Goal: Information Seeking & Learning: Learn about a topic

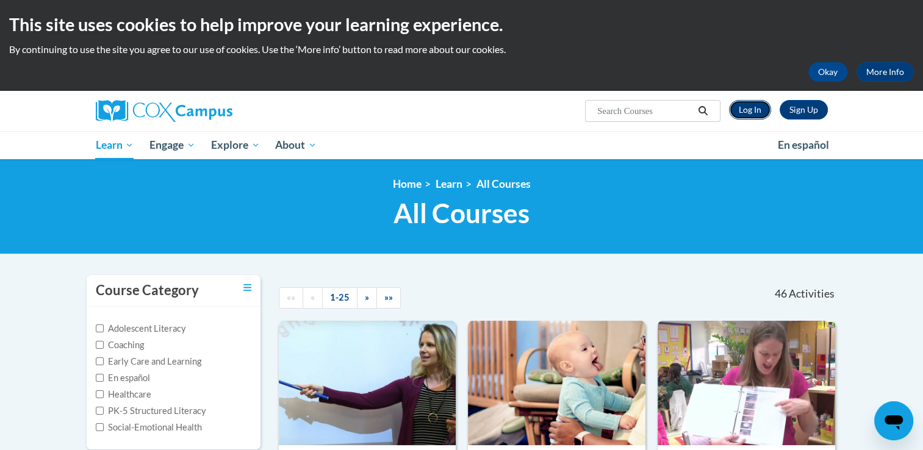
click at [749, 110] on link "Log In" at bounding box center [750, 110] width 42 height 20
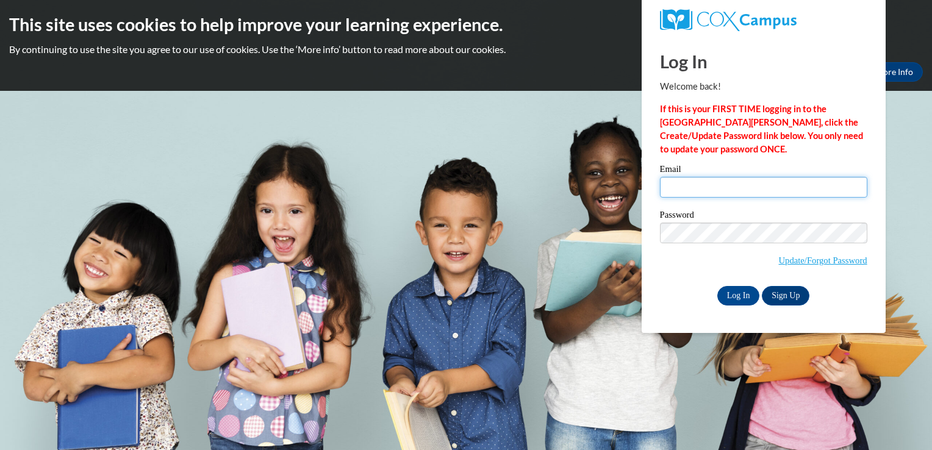
click at [799, 188] on input "Email" at bounding box center [763, 187] width 207 height 21
type input "kellystaton8@gmail.com"
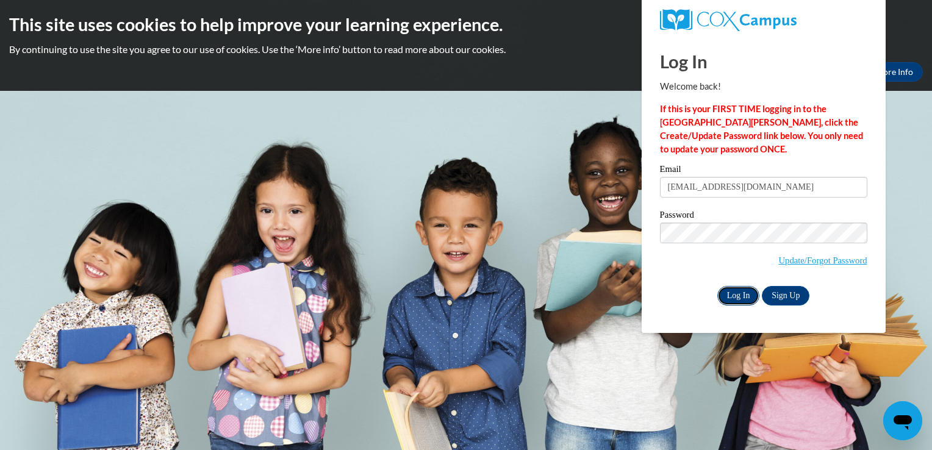
click at [732, 303] on input "Log In" at bounding box center [738, 296] width 43 height 20
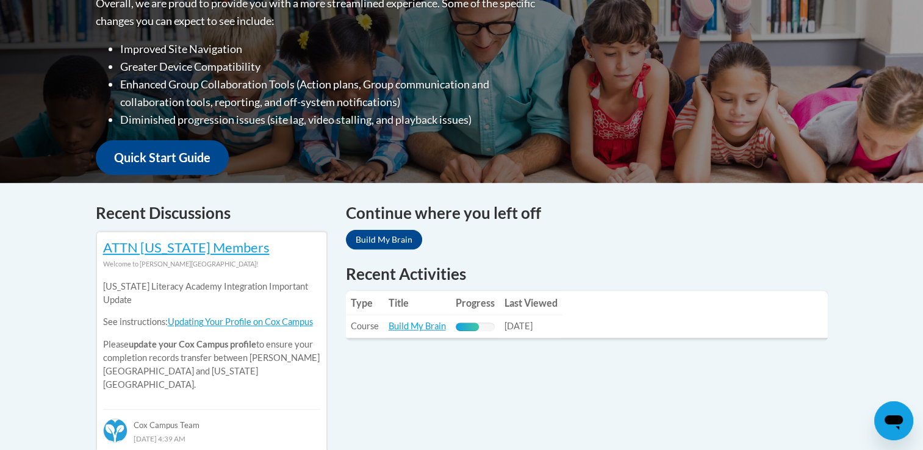
scroll to position [339, 0]
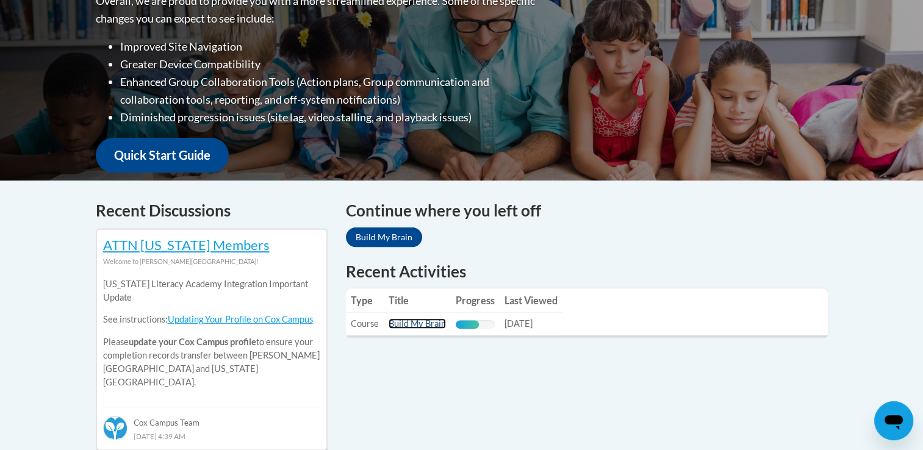
click at [430, 327] on link "Build My Brain" at bounding box center [417, 323] width 57 height 10
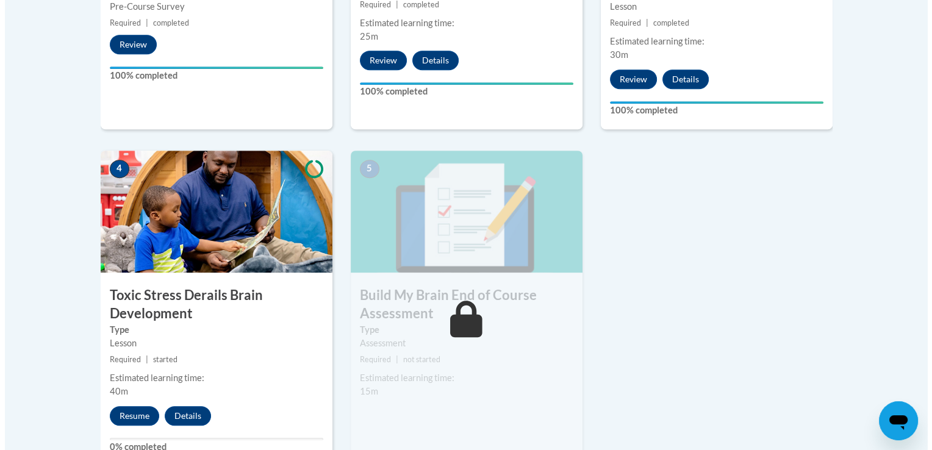
scroll to position [597, 0]
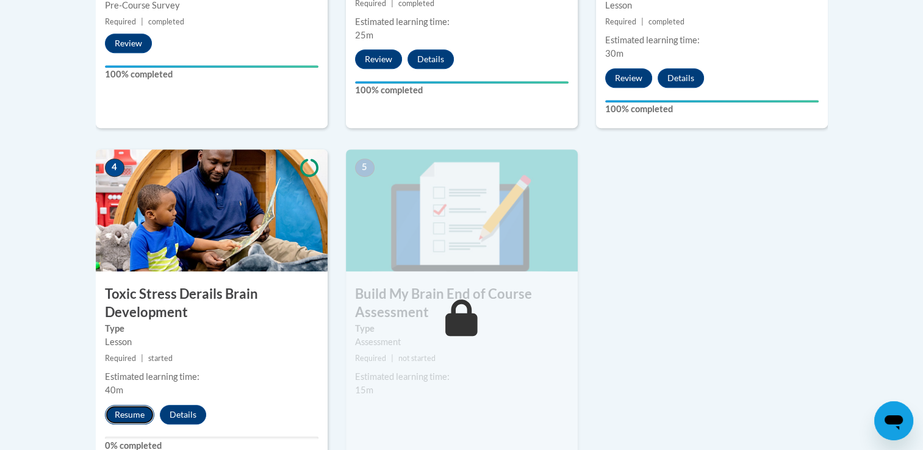
click at [135, 414] on button "Resume" at bounding box center [129, 415] width 49 height 20
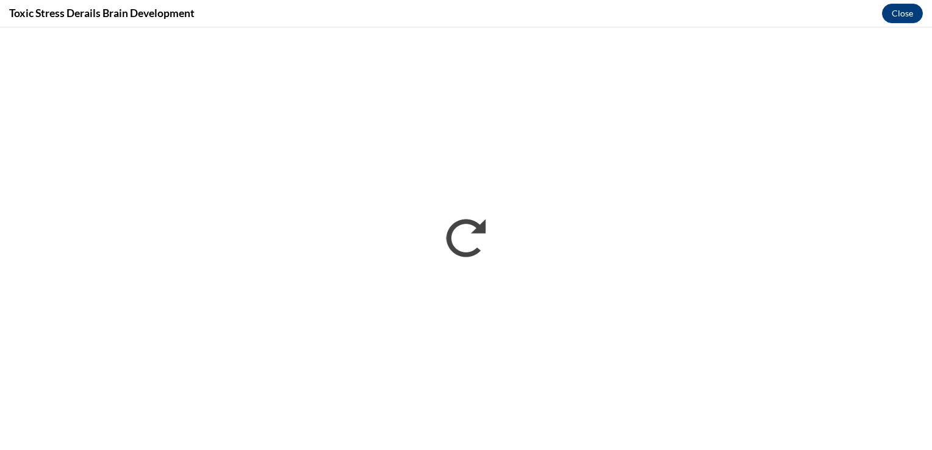
scroll to position [0, 0]
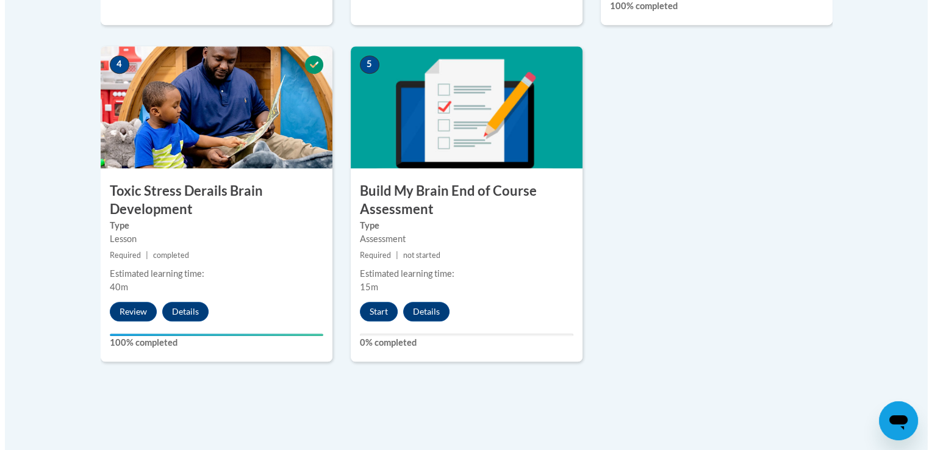
scroll to position [700, 0]
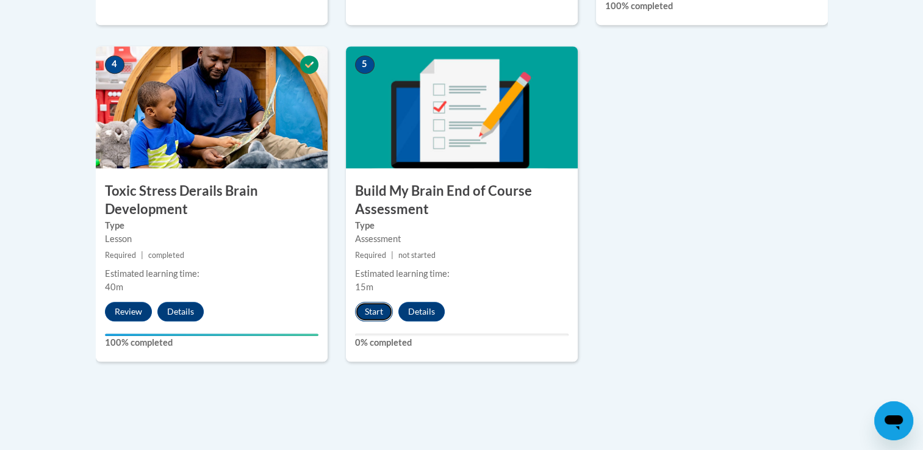
click at [368, 312] on button "Start" at bounding box center [374, 312] width 38 height 20
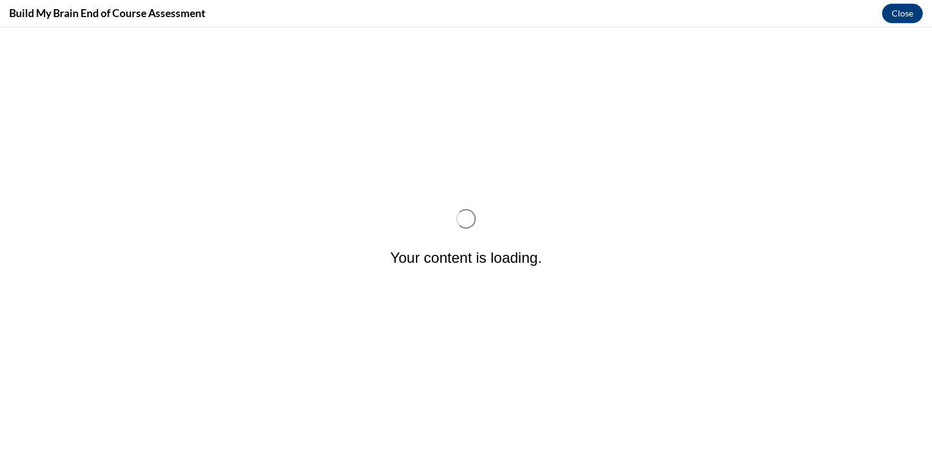
scroll to position [0, 0]
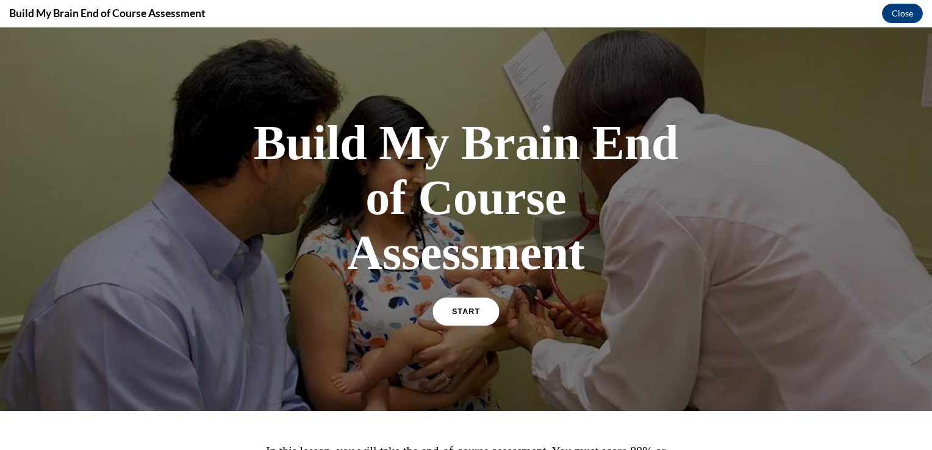
click at [452, 314] on span "START" at bounding box center [466, 311] width 28 height 9
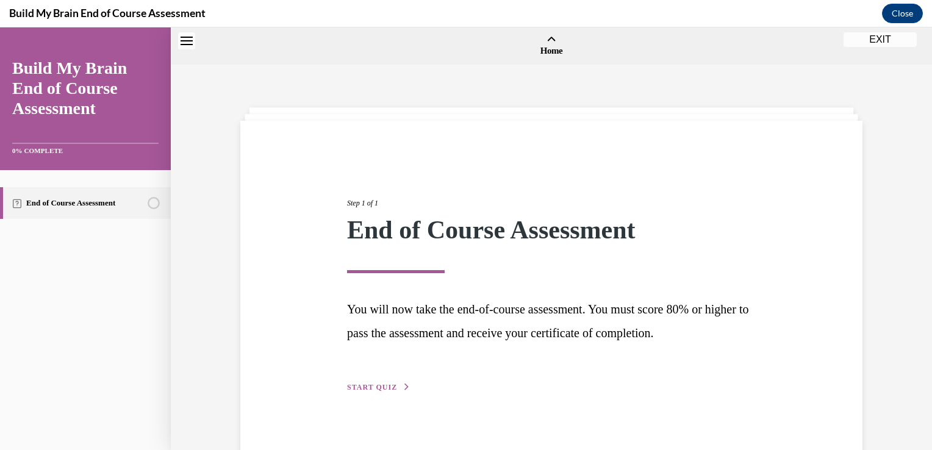
scroll to position [38, 0]
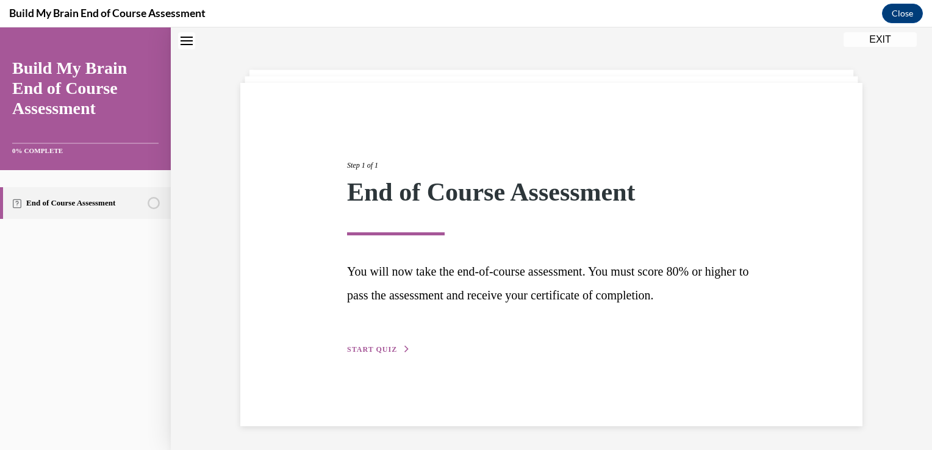
click at [403, 348] on icon "button" at bounding box center [406, 349] width 7 height 7
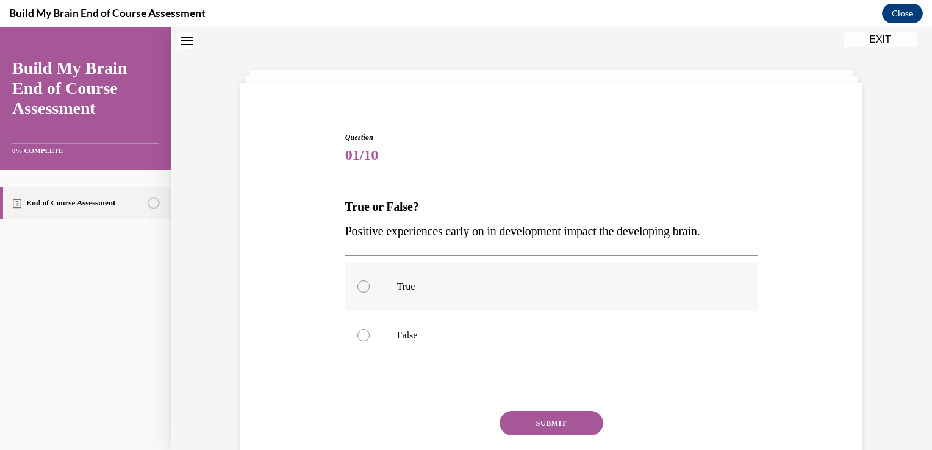
click at [364, 298] on label "True" at bounding box center [551, 286] width 413 height 49
click at [364, 293] on input "True" at bounding box center [364, 287] width 12 height 12
radio input "true"
click at [555, 415] on button "SUBMIT" at bounding box center [552, 423] width 104 height 24
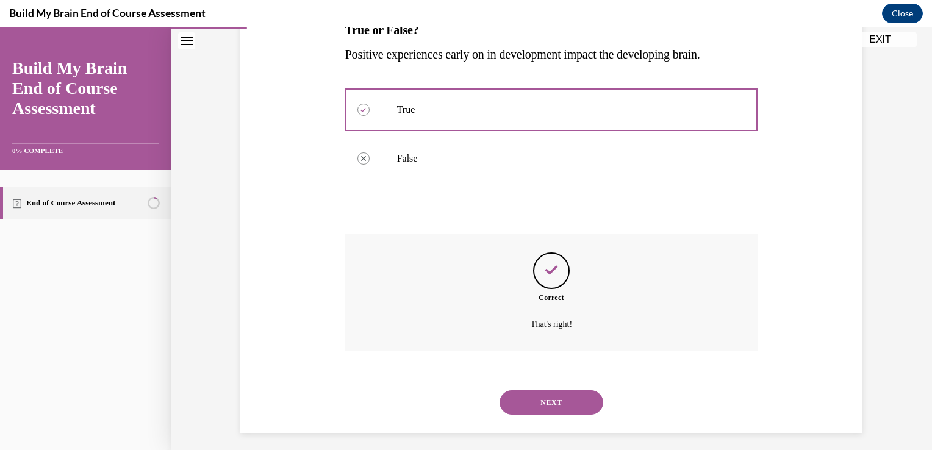
scroll to position [221, 0]
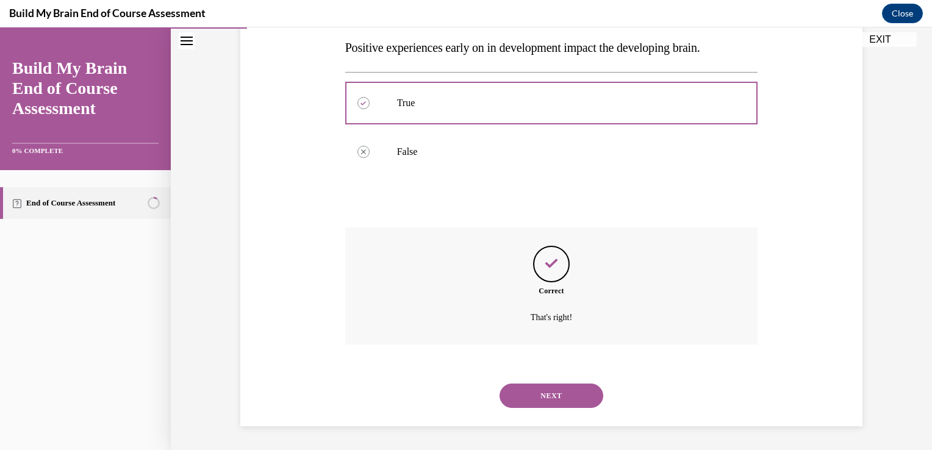
click at [580, 402] on button "NEXT" at bounding box center [552, 396] width 104 height 24
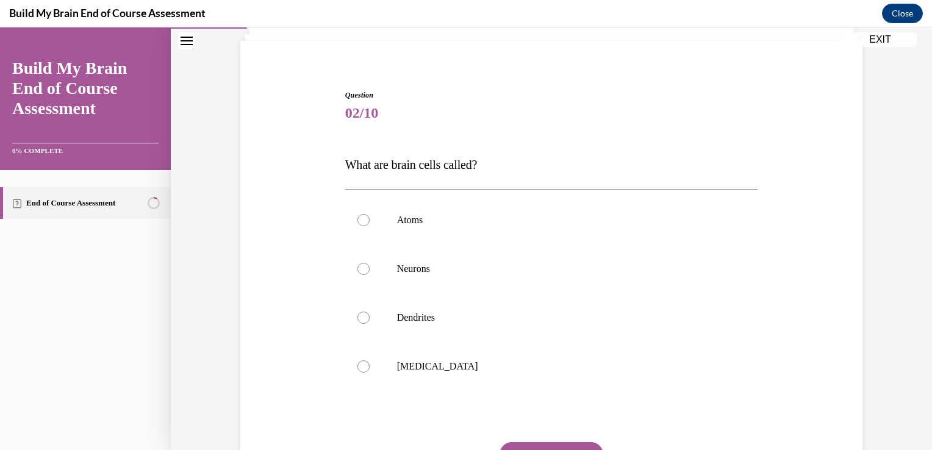
scroll to position [81, 0]
click at [362, 271] on div at bounding box center [364, 268] width 12 height 12
click at [362, 271] on input "Neurons" at bounding box center [364, 268] width 12 height 12
radio input "true"
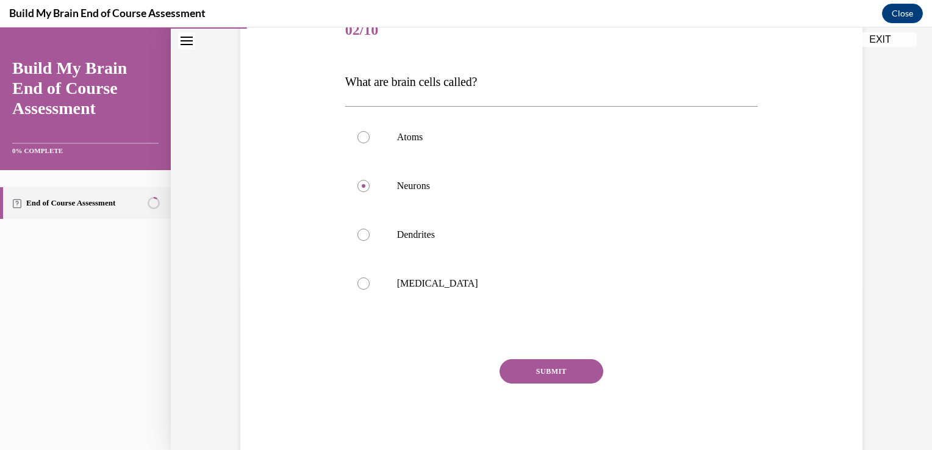
click at [556, 383] on button "SUBMIT" at bounding box center [552, 371] width 104 height 24
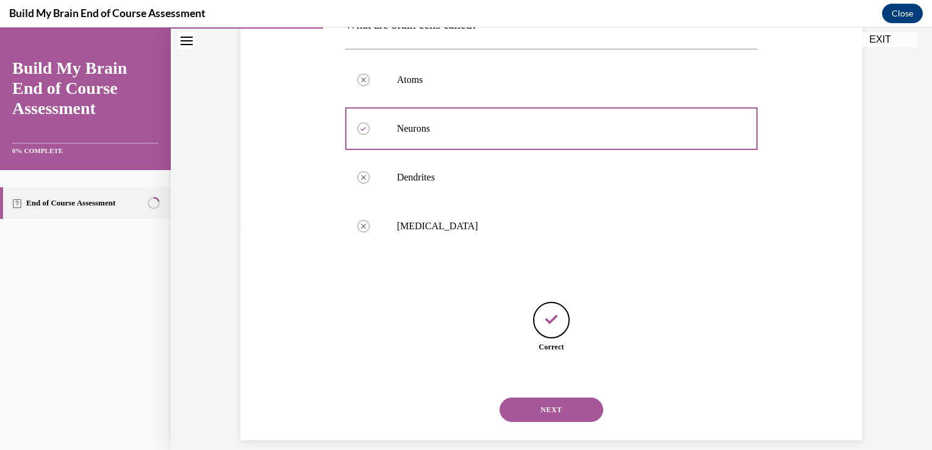
scroll to position [234, 0]
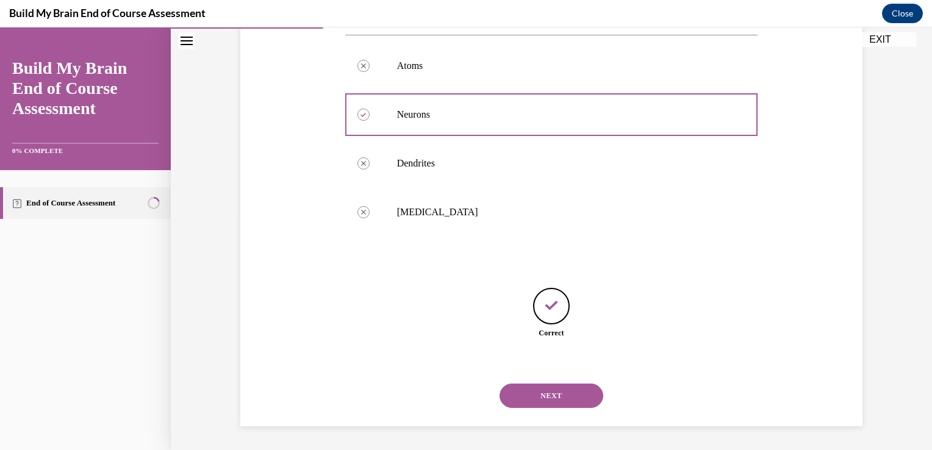
click at [580, 402] on button "NEXT" at bounding box center [552, 396] width 104 height 24
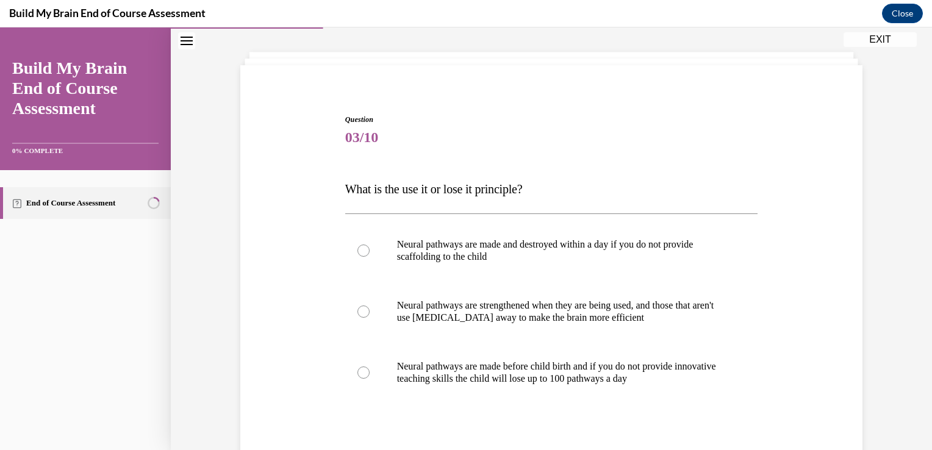
scroll to position [59, 0]
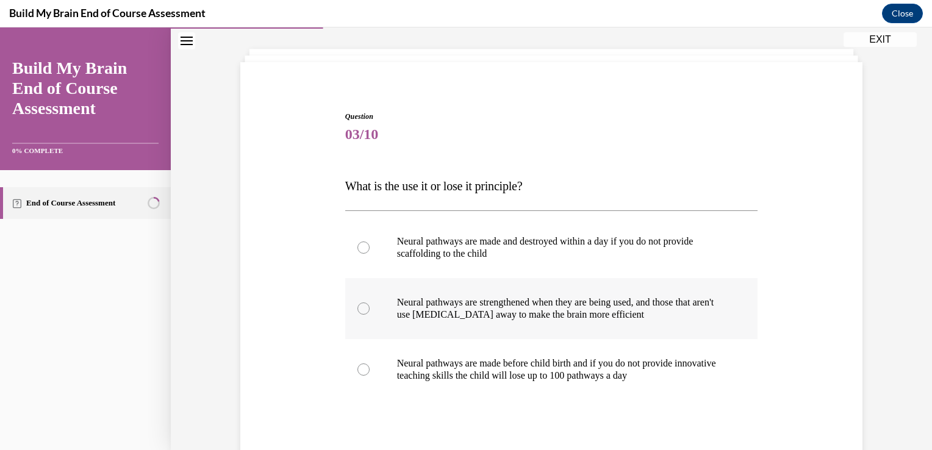
click at [617, 318] on p "Neural pathways are strengthened when they are being used, and those that aren'…" at bounding box center [562, 309] width 331 height 24
click at [370, 315] on input "Neural pathways are strengthened when they are being used, and those that aren'…" at bounding box center [364, 309] width 12 height 12
radio input "true"
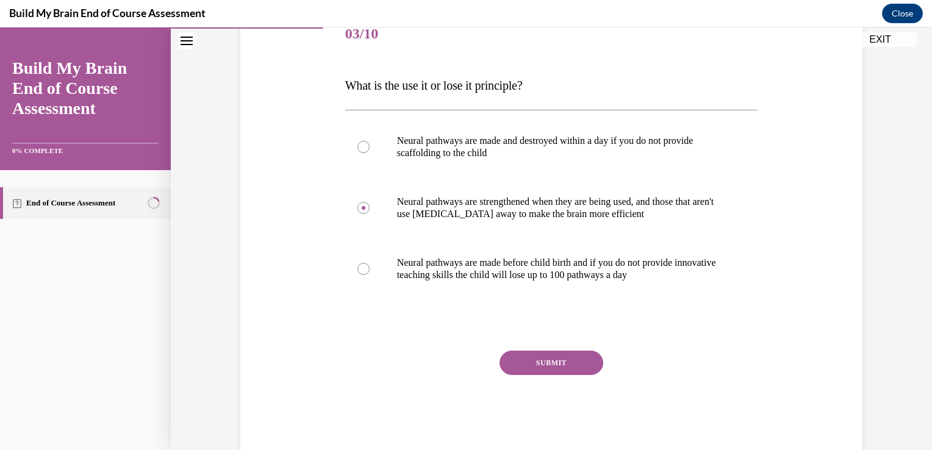
click at [549, 371] on button "SUBMIT" at bounding box center [552, 363] width 104 height 24
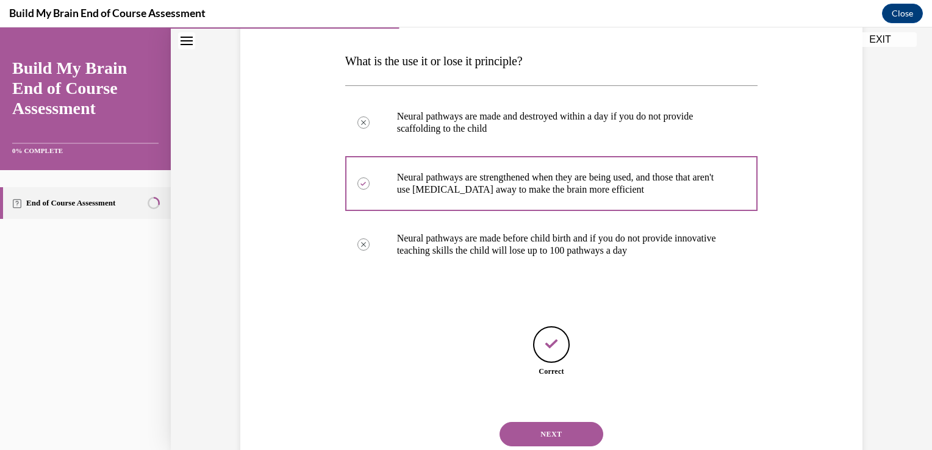
scroll to position [222, 0]
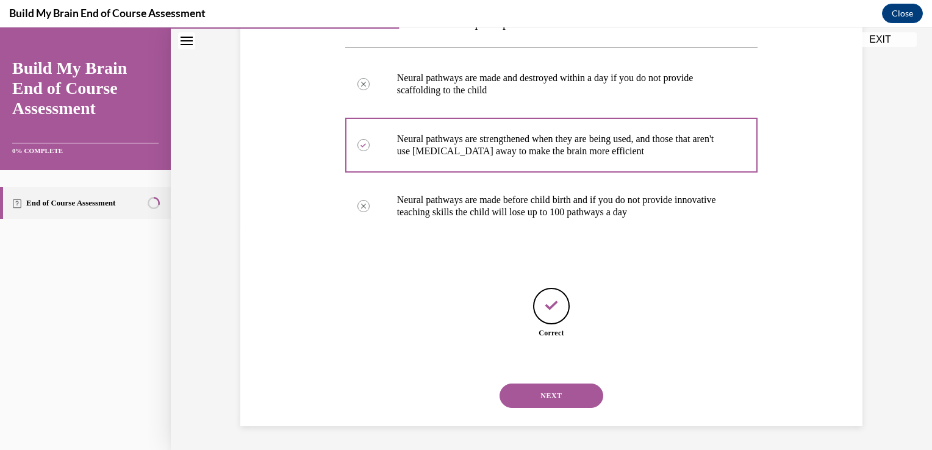
click at [569, 401] on button "NEXT" at bounding box center [552, 396] width 104 height 24
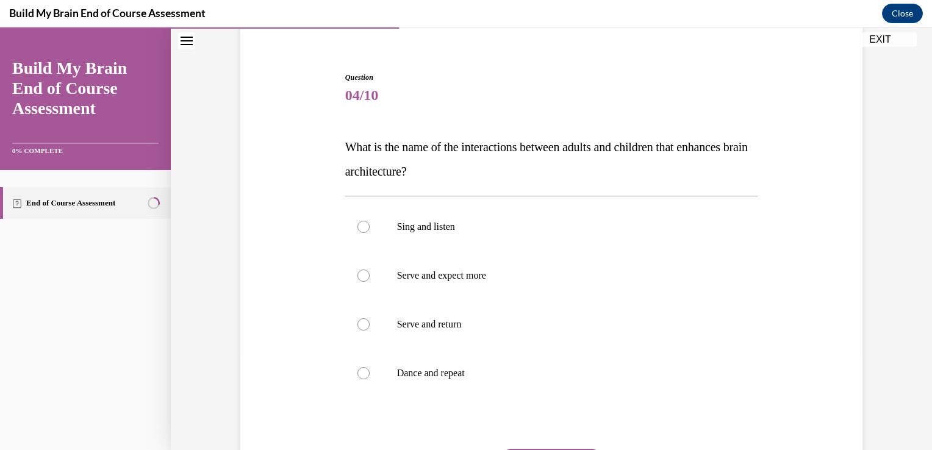
scroll to position [98, 0]
click at [447, 339] on label "Serve and return" at bounding box center [551, 324] width 413 height 49
click at [370, 330] on input "Serve and return" at bounding box center [364, 324] width 12 height 12
radio input "true"
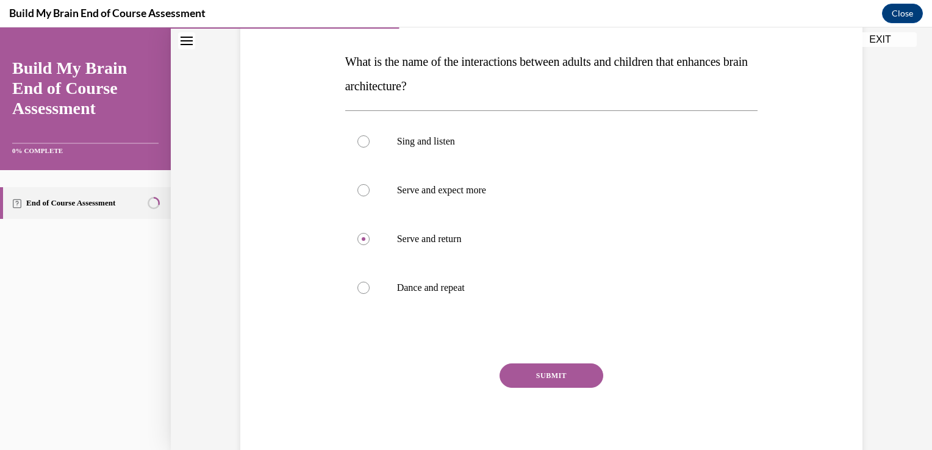
click at [564, 381] on button "SUBMIT" at bounding box center [552, 376] width 104 height 24
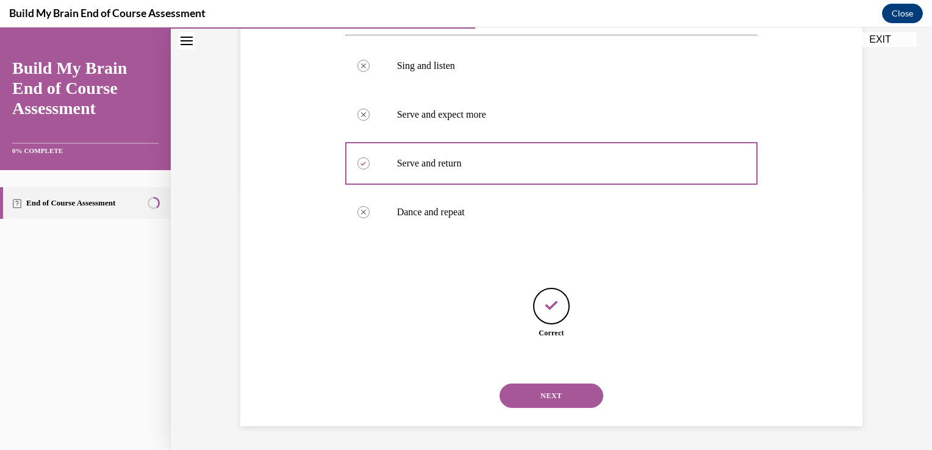
click at [569, 398] on button "NEXT" at bounding box center [552, 396] width 104 height 24
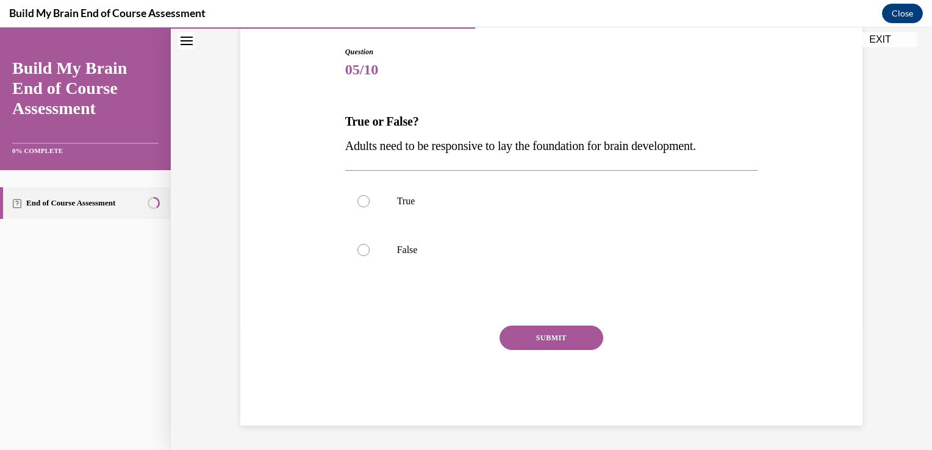
scroll to position [123, 0]
click at [365, 219] on label "True" at bounding box center [551, 202] width 413 height 49
click at [365, 208] on input "True" at bounding box center [364, 202] width 12 height 12
radio input "true"
click at [362, 201] on circle at bounding box center [363, 202] width 2 height 2
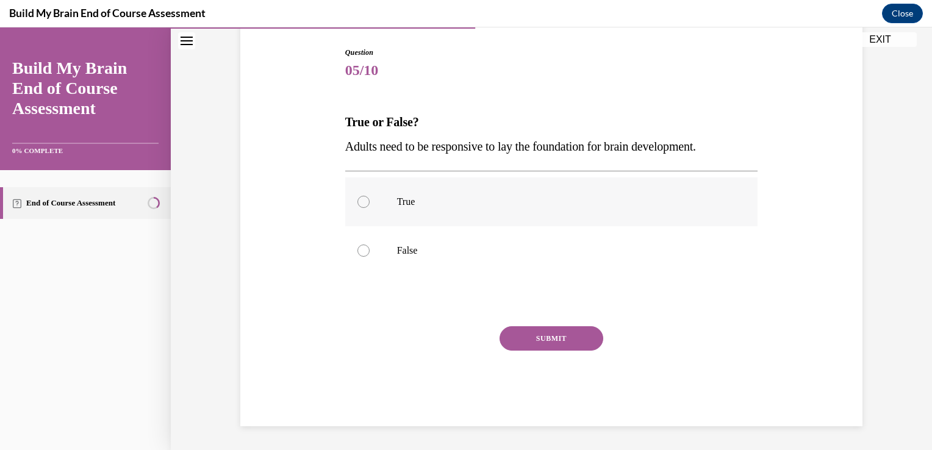
click at [359, 201] on input "True" at bounding box center [364, 202] width 12 height 12
click at [565, 345] on button "SUBMIT" at bounding box center [552, 338] width 104 height 24
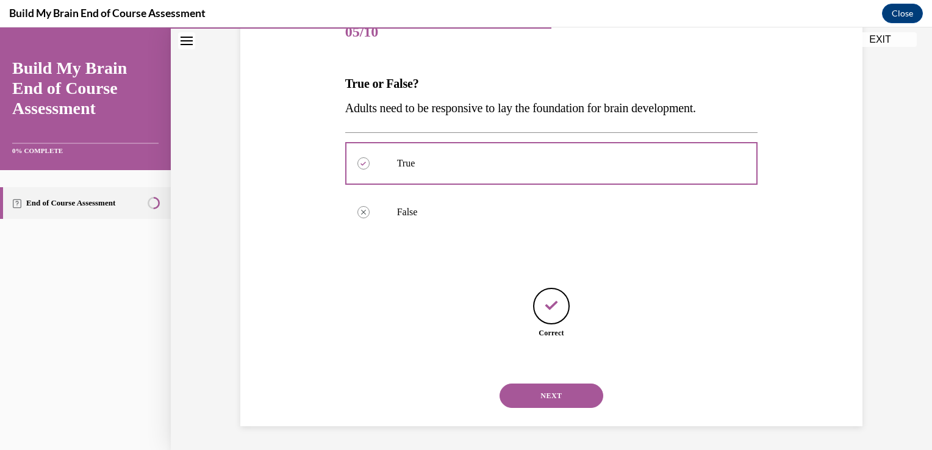
click at [564, 398] on button "NEXT" at bounding box center [552, 396] width 104 height 24
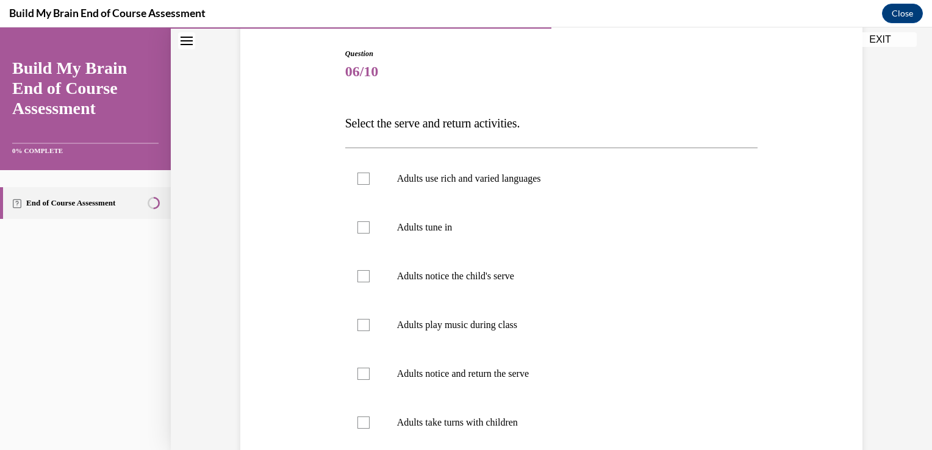
scroll to position [123, 0]
click at [364, 274] on div at bounding box center [364, 274] width 12 height 12
click at [364, 274] on input "Adults notice the child's serve" at bounding box center [364, 274] width 12 height 12
checkbox input "true"
click at [370, 381] on label "Adults notice and return the serve" at bounding box center [551, 372] width 413 height 49
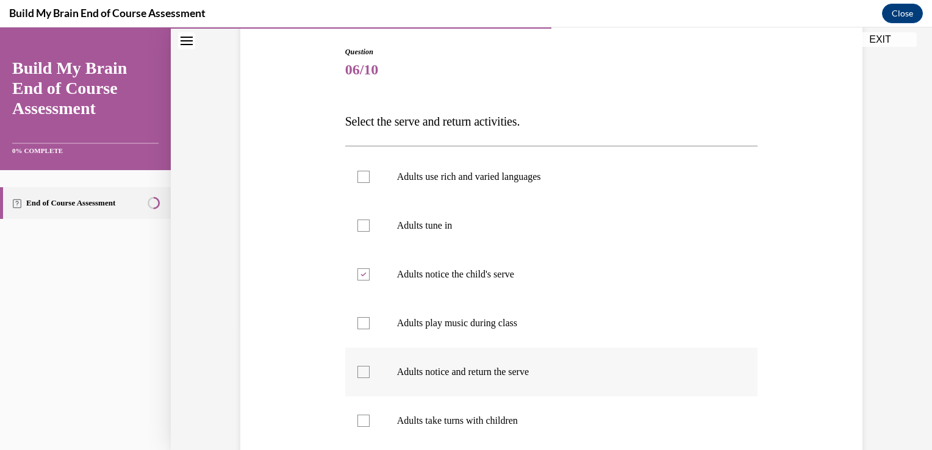
click at [370, 378] on input "Adults notice and return the serve" at bounding box center [364, 372] width 12 height 12
checkbox input "true"
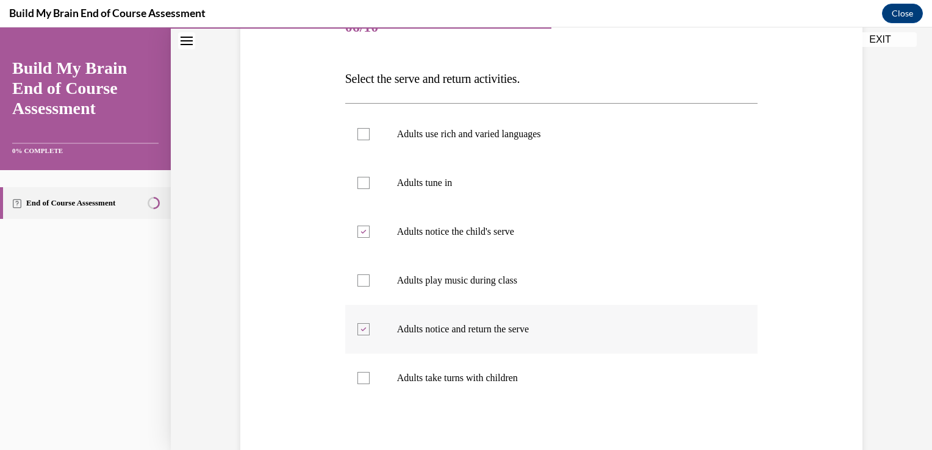
scroll to position [170, 0]
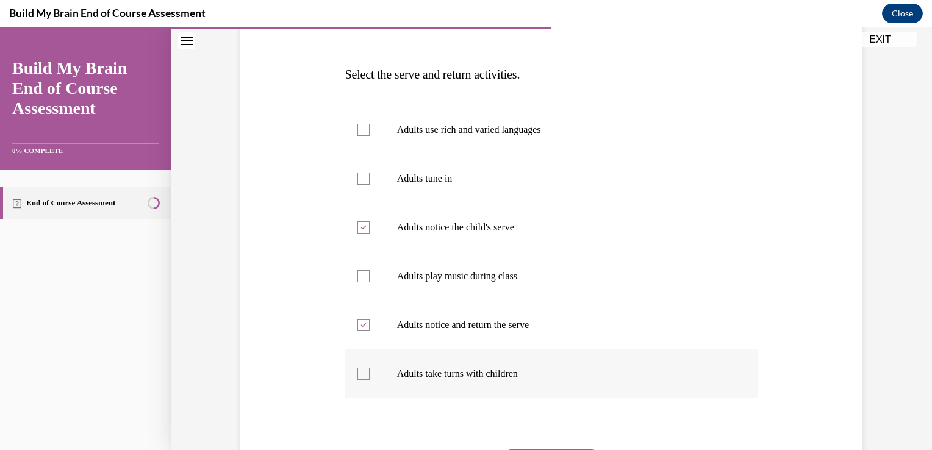
click at [451, 383] on label "Adults take turns with children" at bounding box center [551, 374] width 413 height 49
click at [370, 380] on input "Adults take turns with children" at bounding box center [364, 374] width 12 height 12
checkbox input "true"
click at [524, 135] on p "Adults use rich and varied languages" at bounding box center [562, 130] width 331 height 12
click at [370, 135] on input "Adults use rich and varied languages" at bounding box center [364, 130] width 12 height 12
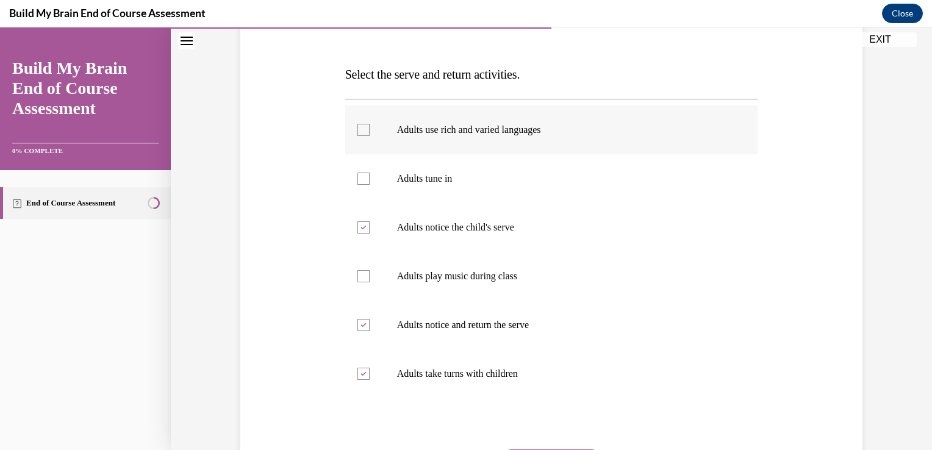
checkbox input "true"
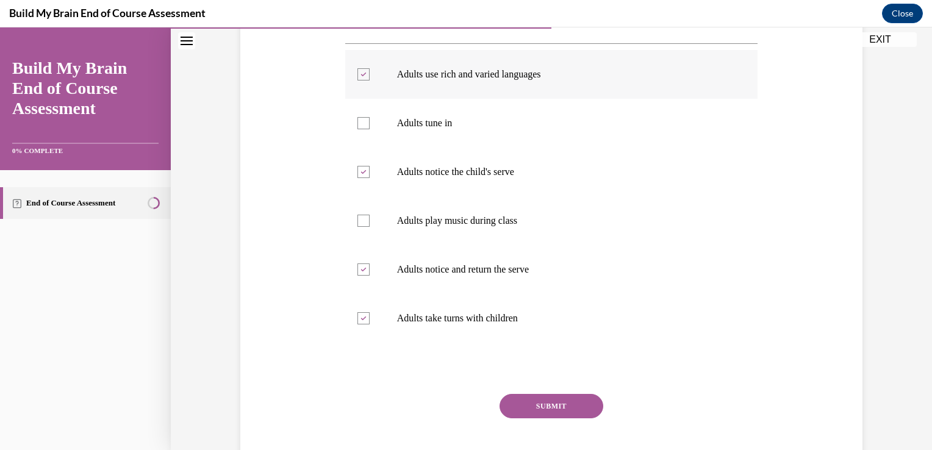
scroll to position [227, 0]
click at [358, 127] on div at bounding box center [364, 122] width 12 height 12
click at [358, 127] on input "Adults tune in" at bounding box center [364, 122] width 12 height 12
checkbox input "true"
click at [550, 404] on button "SUBMIT" at bounding box center [552, 405] width 104 height 24
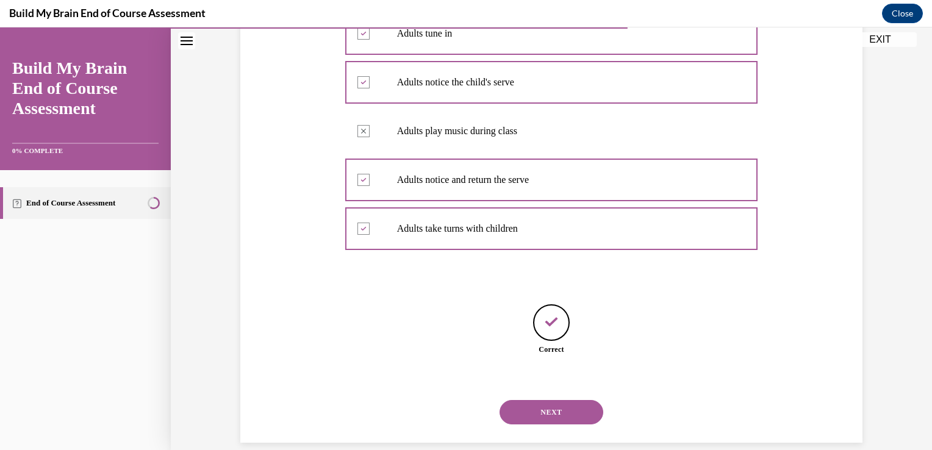
scroll to position [332, 0]
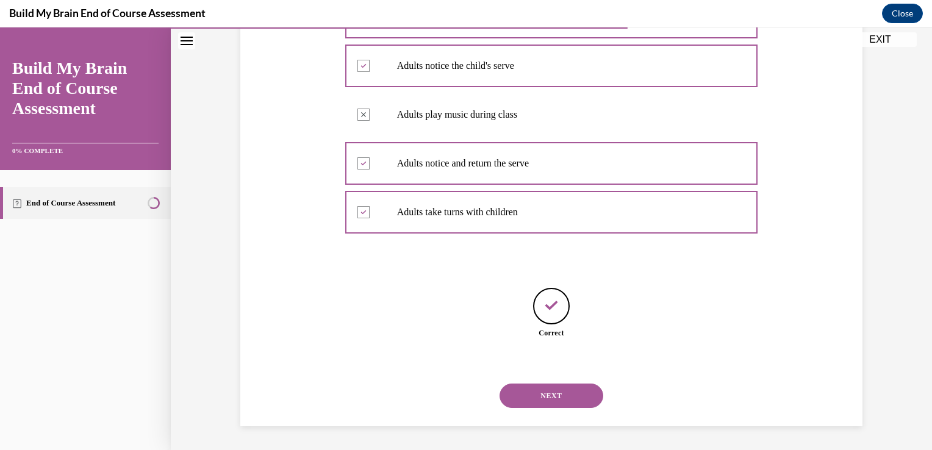
click at [565, 404] on button "NEXT" at bounding box center [552, 396] width 104 height 24
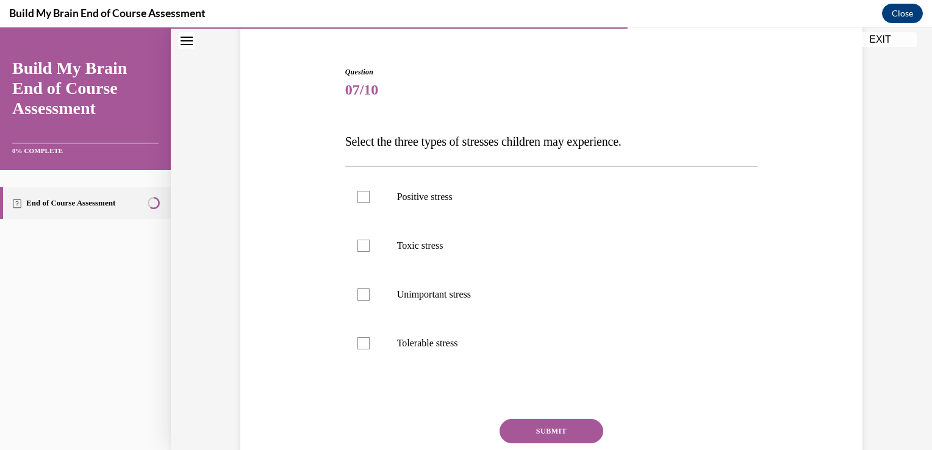
scroll to position [107, 0]
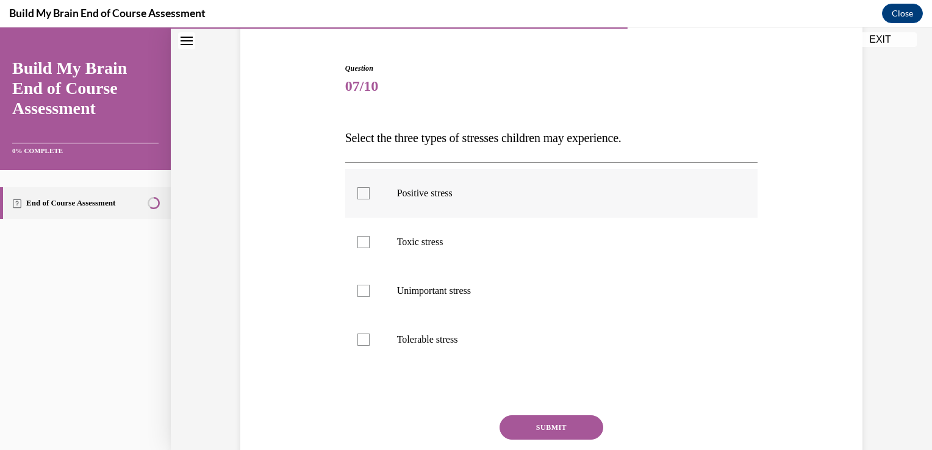
click at [442, 203] on label "Positive stress" at bounding box center [551, 193] width 413 height 49
click at [370, 200] on input "Positive stress" at bounding box center [364, 193] width 12 height 12
checkbox input "true"
click at [426, 243] on p "Toxic stress" at bounding box center [562, 242] width 331 height 12
click at [370, 243] on input "Toxic stress" at bounding box center [364, 242] width 12 height 12
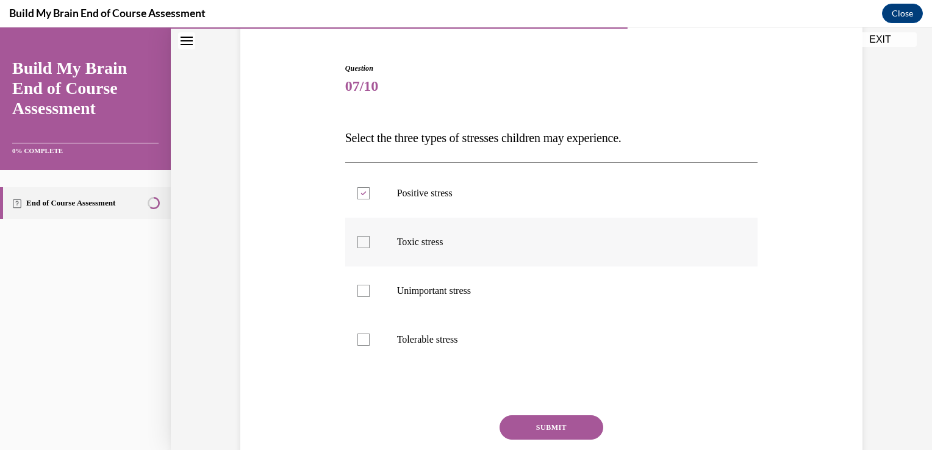
checkbox input "true"
click at [437, 342] on p "Tolerable stress" at bounding box center [562, 340] width 331 height 12
click at [370, 342] on input "Tolerable stress" at bounding box center [364, 340] width 12 height 12
checkbox input "true"
click at [556, 429] on button "SUBMIT" at bounding box center [552, 427] width 104 height 24
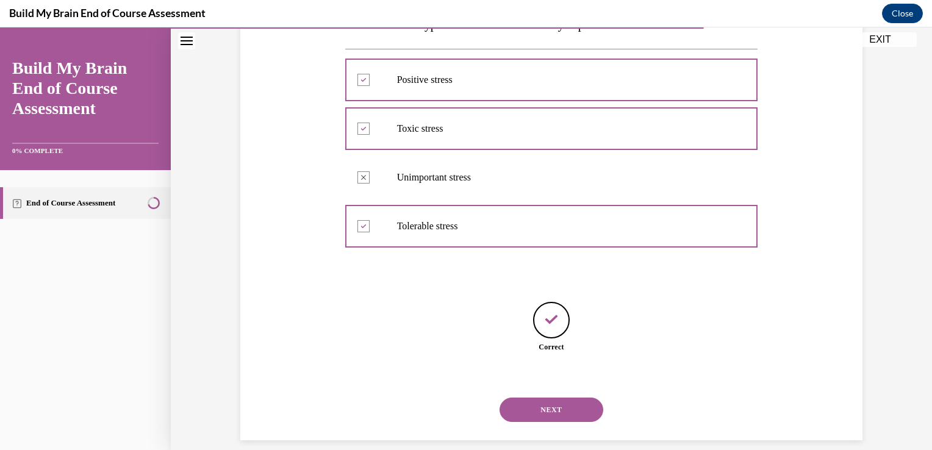
scroll to position [234, 0]
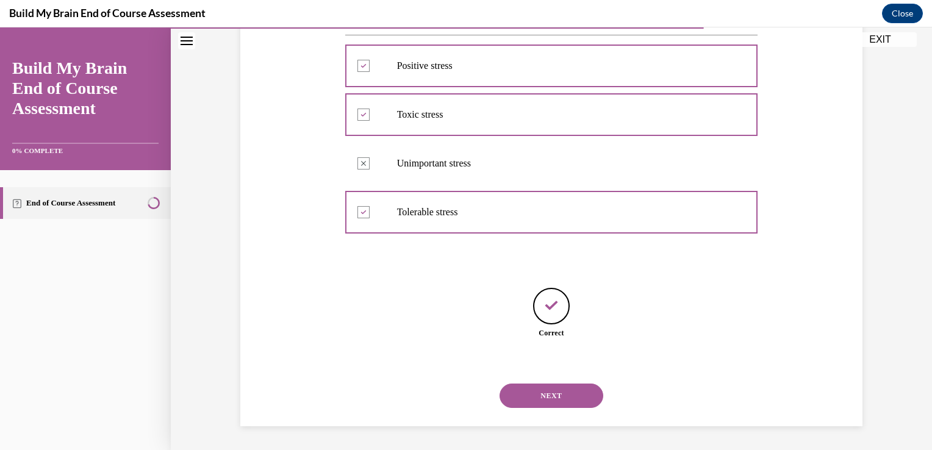
click at [563, 402] on button "NEXT" at bounding box center [552, 396] width 104 height 24
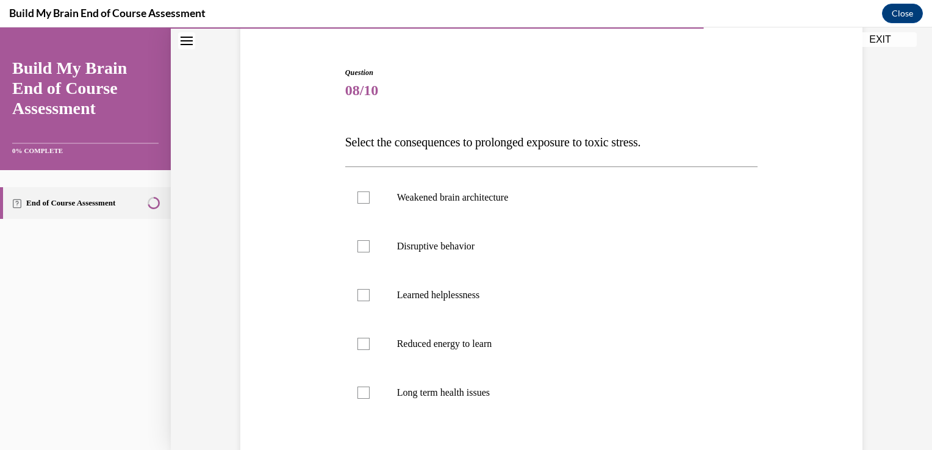
scroll to position [106, 0]
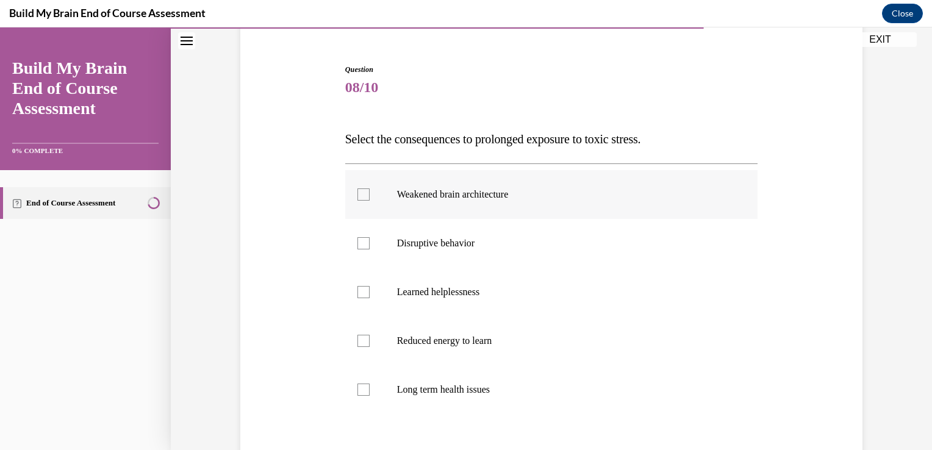
click at [493, 203] on label "Weakened brain architecture" at bounding box center [551, 194] width 413 height 49
click at [370, 201] on input "Weakened brain architecture" at bounding box center [364, 195] width 12 height 12
checkbox input "true"
click at [451, 242] on p "Disruptive behavior" at bounding box center [562, 243] width 331 height 12
click at [370, 242] on input "Disruptive behavior" at bounding box center [364, 243] width 12 height 12
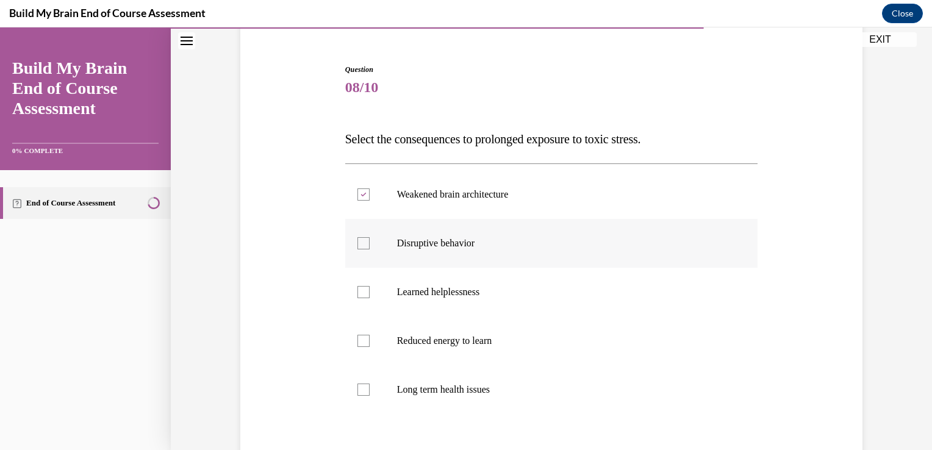
checkbox input "true"
click at [476, 299] on label "Learned helplessness" at bounding box center [551, 292] width 413 height 49
click at [370, 298] on input "Learned helplessness" at bounding box center [364, 292] width 12 height 12
checkbox input "true"
click at [479, 349] on label "Reduced energy to learn" at bounding box center [551, 341] width 413 height 49
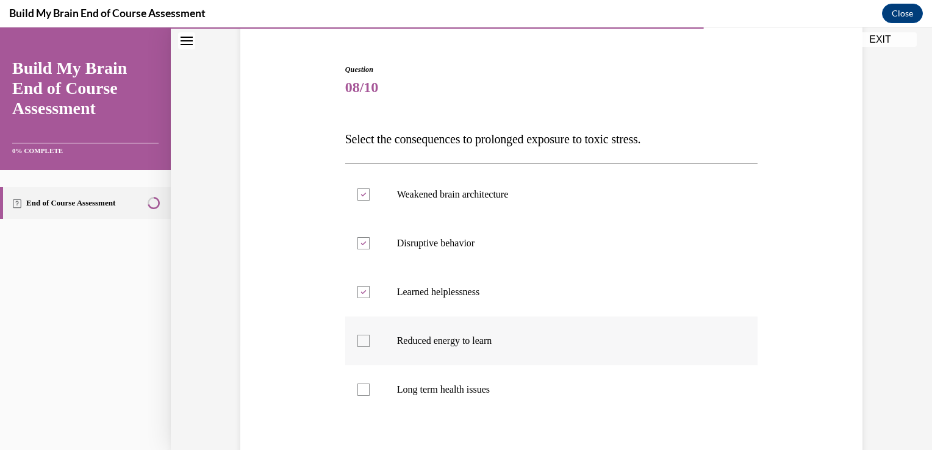
click at [370, 347] on input "Reduced energy to learn" at bounding box center [364, 341] width 12 height 12
checkbox input "true"
click at [483, 396] on label "Long term health issues" at bounding box center [551, 389] width 413 height 49
click at [370, 396] on input "Long term health issues" at bounding box center [364, 390] width 12 height 12
checkbox input "true"
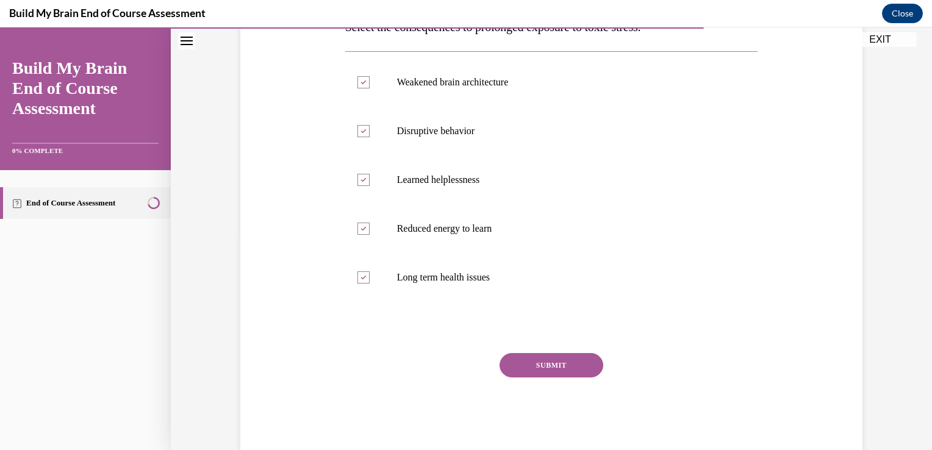
click at [559, 364] on button "SUBMIT" at bounding box center [552, 365] width 104 height 24
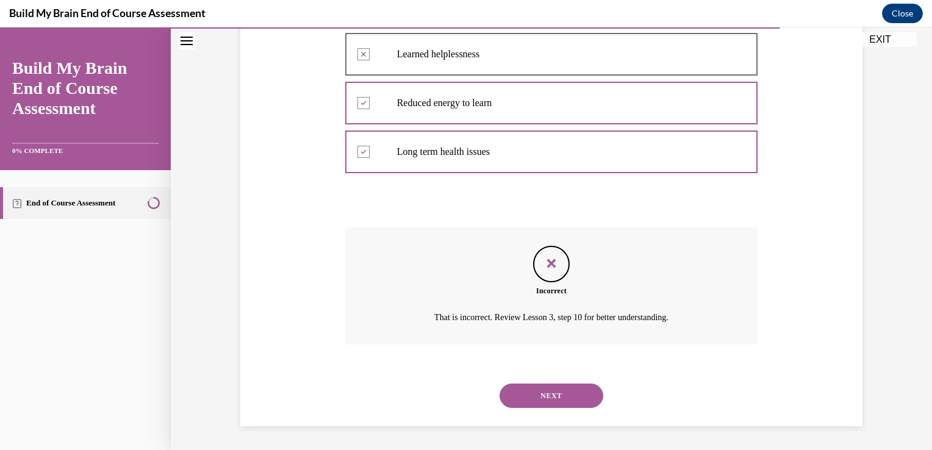
click at [566, 404] on button "NEXT" at bounding box center [552, 396] width 104 height 24
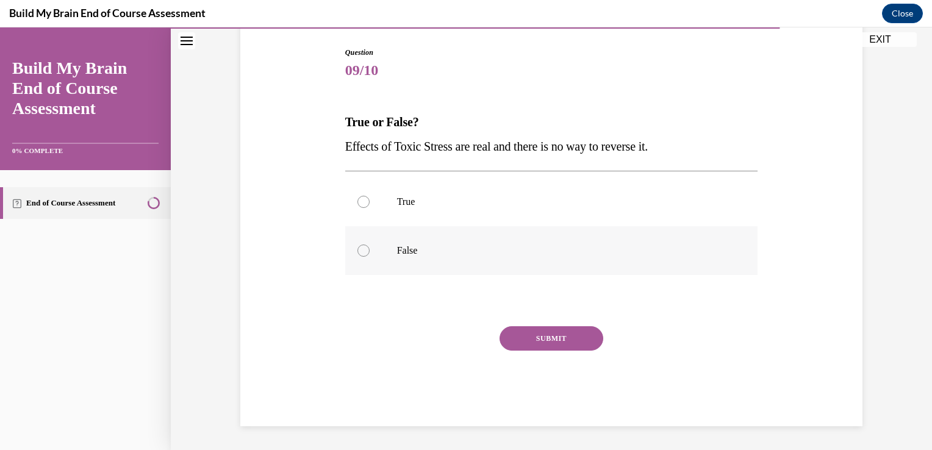
click at [359, 245] on div at bounding box center [364, 251] width 12 height 12
click at [359, 245] on input "False" at bounding box center [364, 251] width 12 height 12
radio input "true"
click at [549, 337] on button "SUBMIT" at bounding box center [552, 338] width 104 height 24
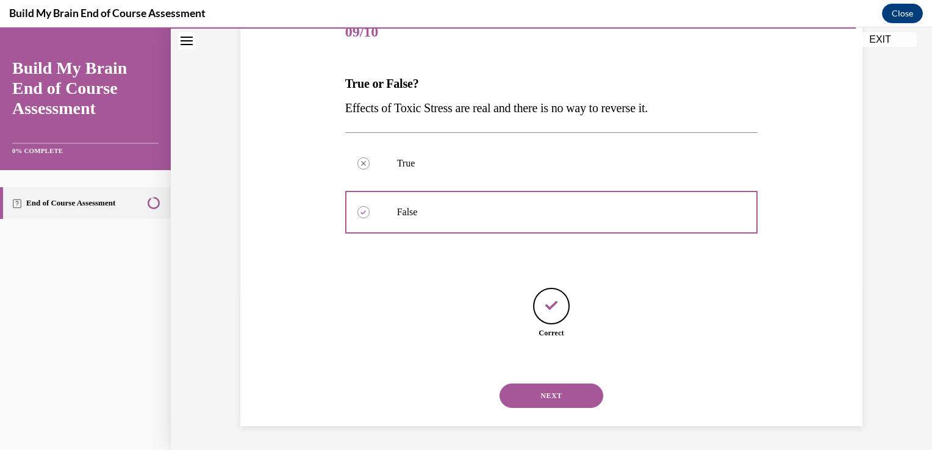
click at [548, 395] on button "NEXT" at bounding box center [552, 396] width 104 height 24
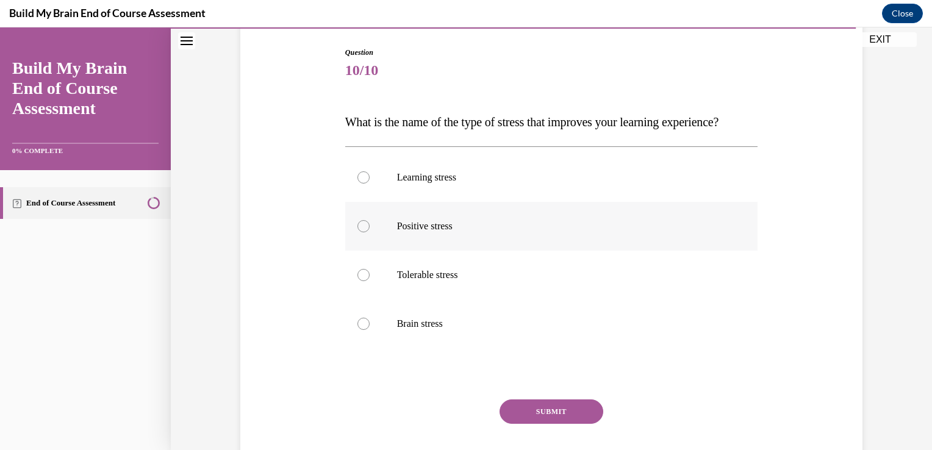
click at [428, 232] on p "Positive stress" at bounding box center [562, 226] width 331 height 12
click at [370, 232] on input "Positive stress" at bounding box center [364, 226] width 12 height 12
radio input "true"
click at [561, 424] on button "SUBMIT" at bounding box center [552, 412] width 104 height 24
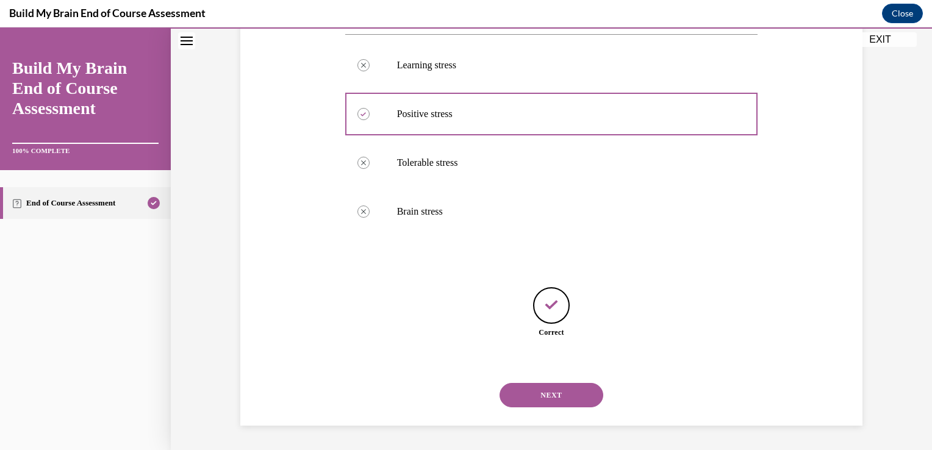
scroll to position [259, 0]
click at [558, 398] on button "NEXT" at bounding box center [552, 395] width 104 height 24
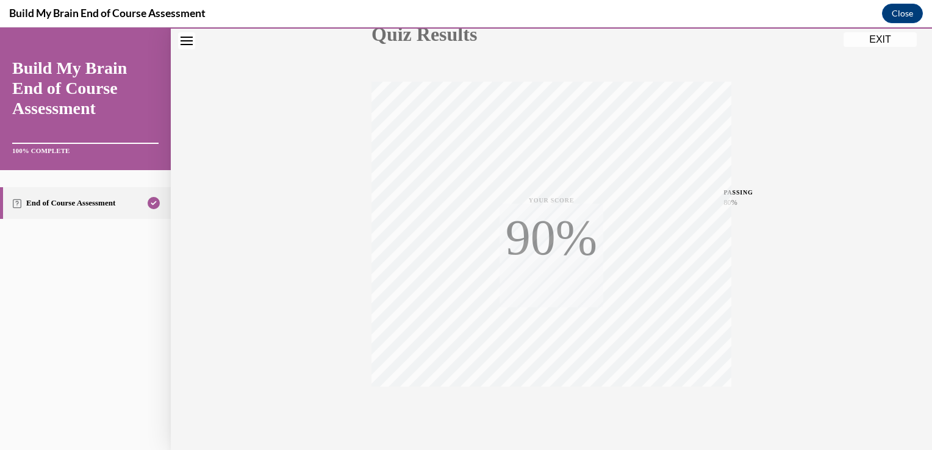
scroll to position [202, 0]
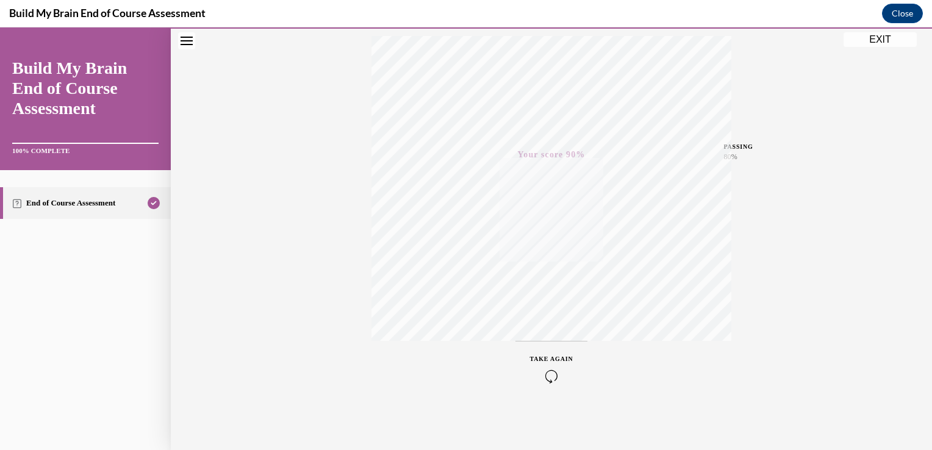
click at [871, 49] on div "Quiz Results PASSING 80% Your score 90% Passed PASSING 80% Your score Your scor…" at bounding box center [551, 157] width 761 height 587
click at [868, 41] on button "EXIT" at bounding box center [880, 39] width 73 height 15
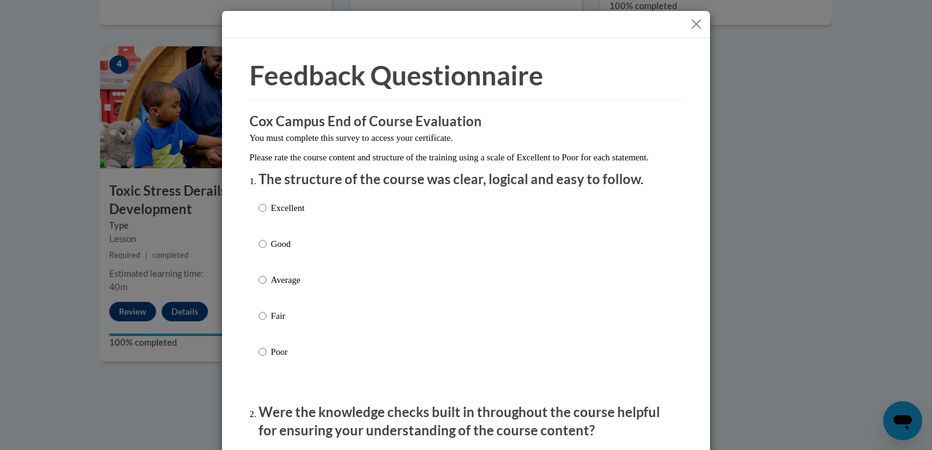
click at [289, 215] on p "Excellent" at bounding box center [288, 207] width 34 height 13
click at [267, 215] on input "Excellent" at bounding box center [263, 207] width 8 height 13
radio input "true"
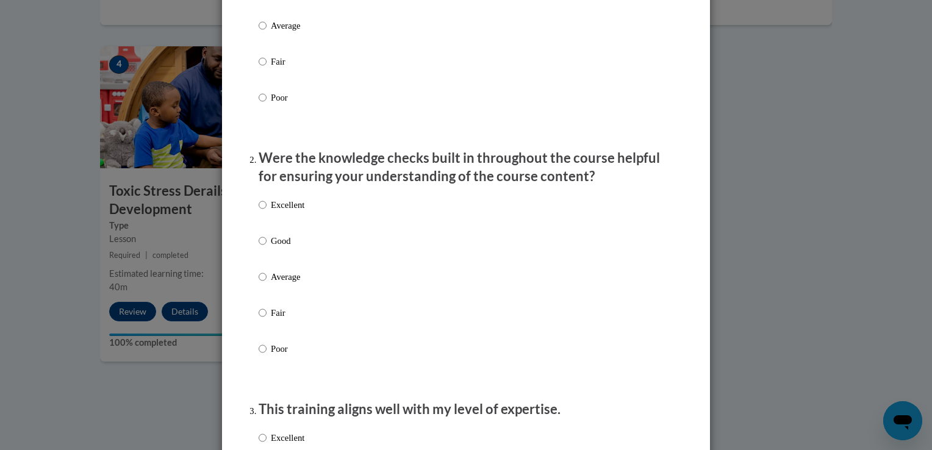
click at [289, 212] on p "Excellent" at bounding box center [288, 204] width 34 height 13
click at [267, 212] on input "Excellent" at bounding box center [263, 204] width 8 height 13
radio input "true"
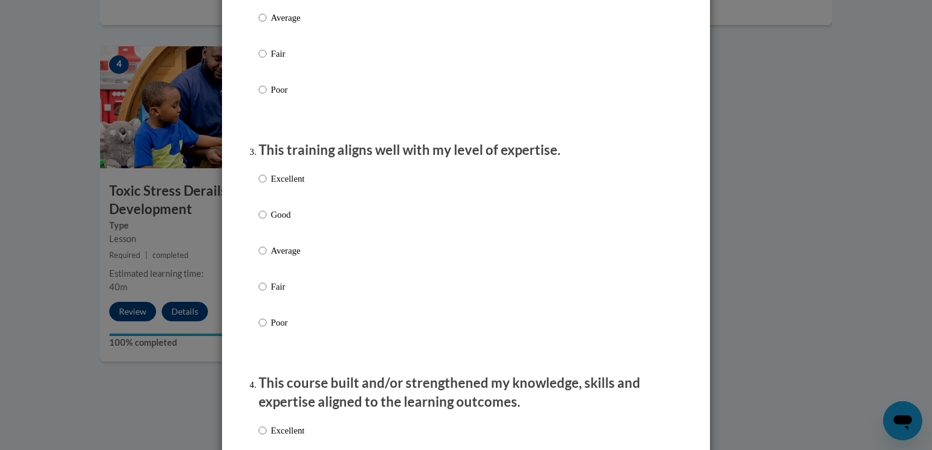
scroll to position [541, 0]
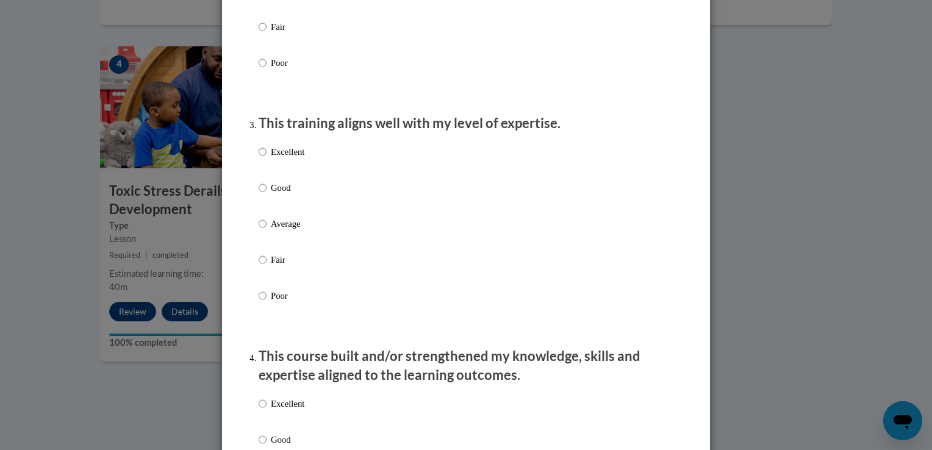
click at [288, 159] on p "Excellent" at bounding box center [288, 151] width 34 height 13
click at [267, 159] on input "Excellent" at bounding box center [263, 151] width 8 height 13
radio input "true"
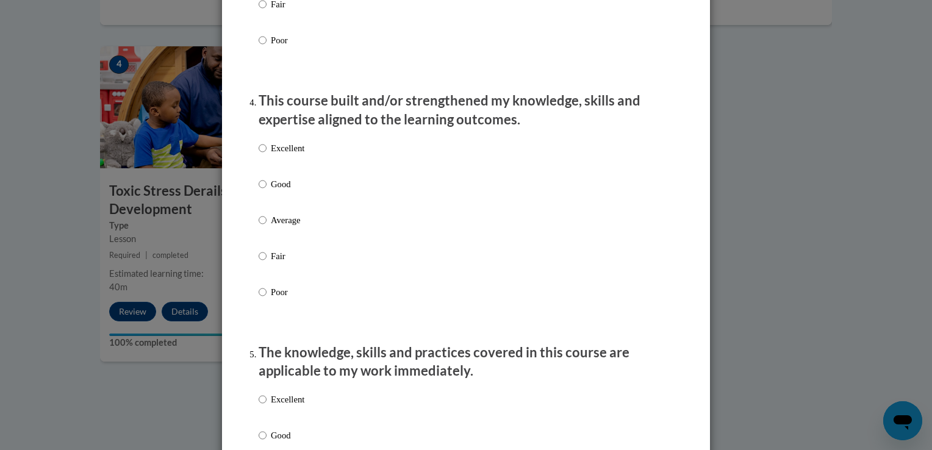
click at [288, 155] on p "Excellent" at bounding box center [288, 148] width 34 height 13
click at [267, 155] on input "Excellent" at bounding box center [263, 148] width 8 height 13
radio input "true"
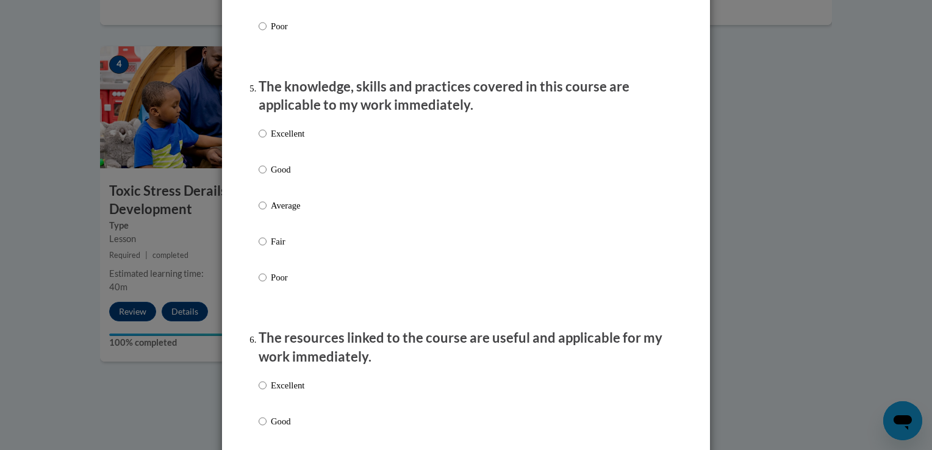
scroll to position [1069, 0]
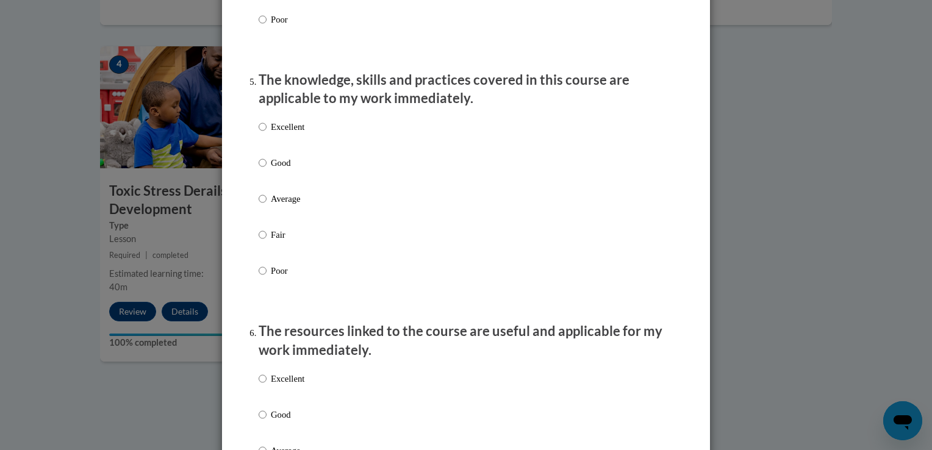
click at [285, 134] on p "Excellent" at bounding box center [288, 126] width 34 height 13
click at [267, 134] on input "Excellent" at bounding box center [263, 126] width 8 height 13
radio input "true"
click at [292, 386] on p "Excellent" at bounding box center [288, 378] width 34 height 13
click at [267, 386] on input "Excellent" at bounding box center [263, 378] width 8 height 13
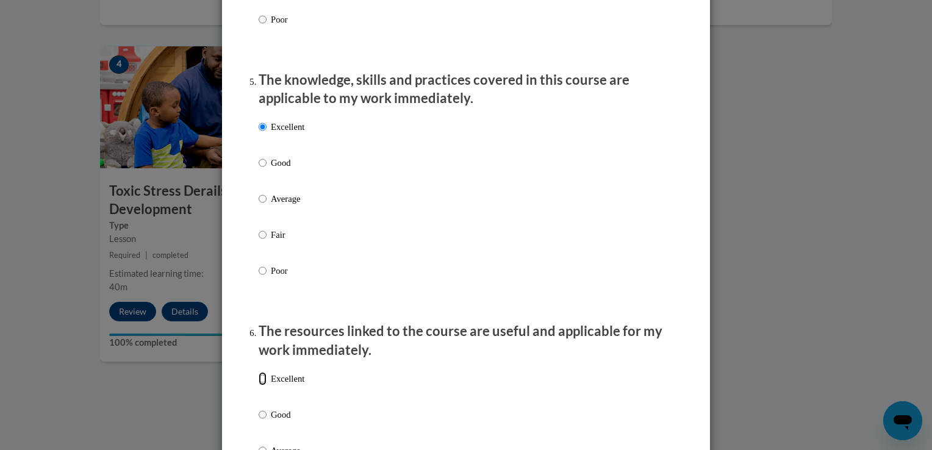
radio input "true"
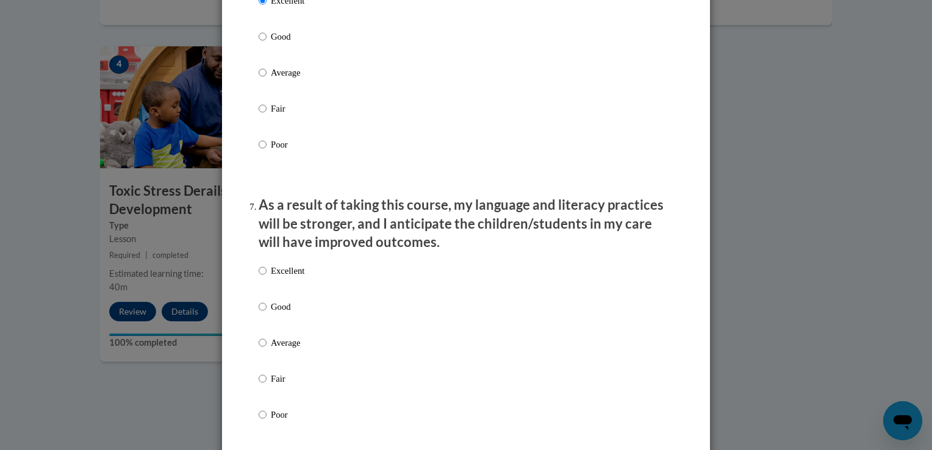
click at [281, 278] on p "Excellent" at bounding box center [288, 270] width 34 height 13
click at [267, 278] on input "Excellent" at bounding box center [263, 270] width 8 height 13
radio input "true"
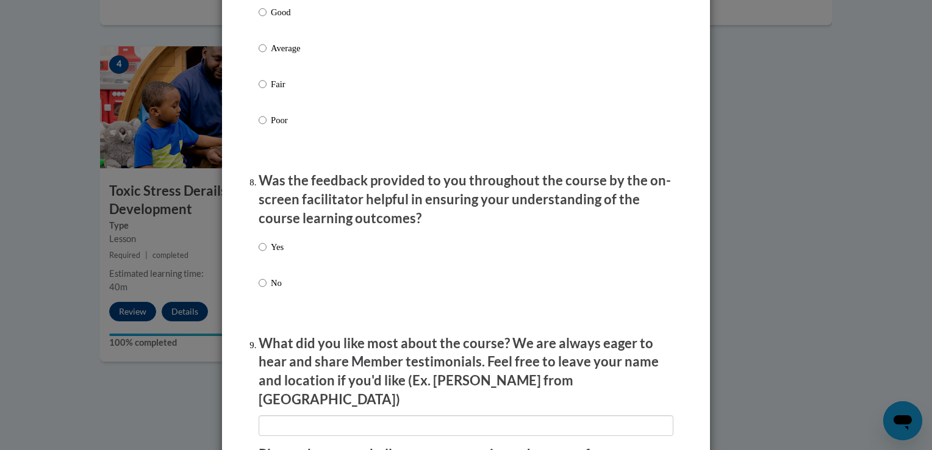
scroll to position [1778, 0]
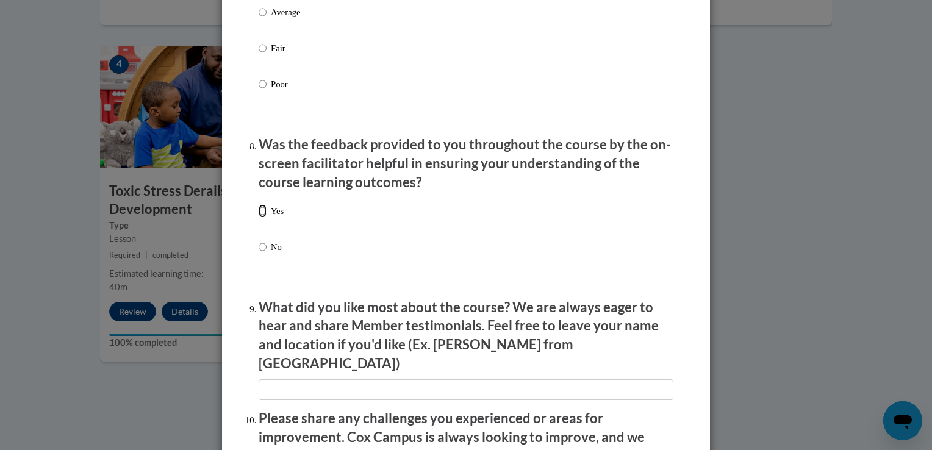
click at [259, 218] on input "Yes" at bounding box center [263, 210] width 8 height 13
radio input "true"
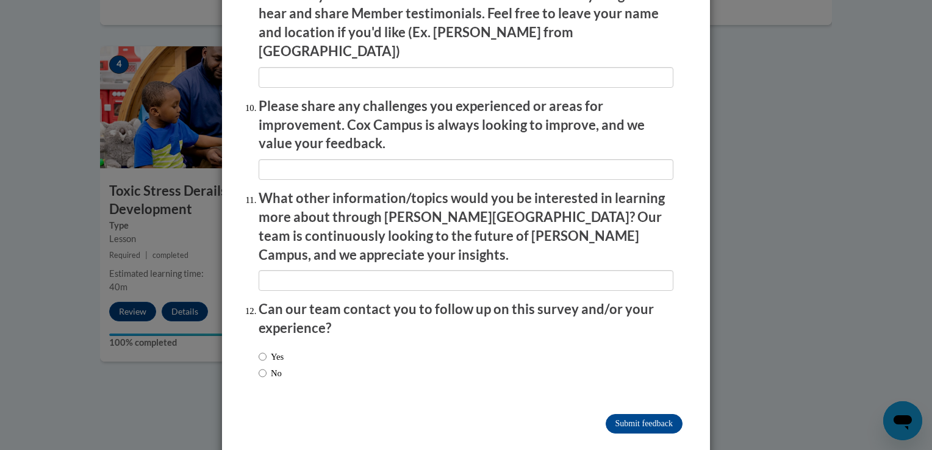
scroll to position [2089, 0]
click at [637, 415] on input "Submit feedback" at bounding box center [644, 425] width 77 height 20
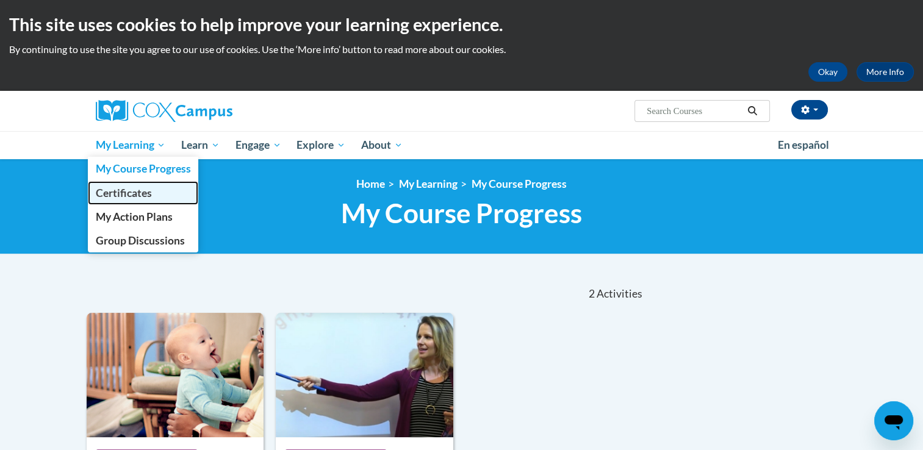
click at [139, 193] on span "Certificates" at bounding box center [123, 193] width 56 height 13
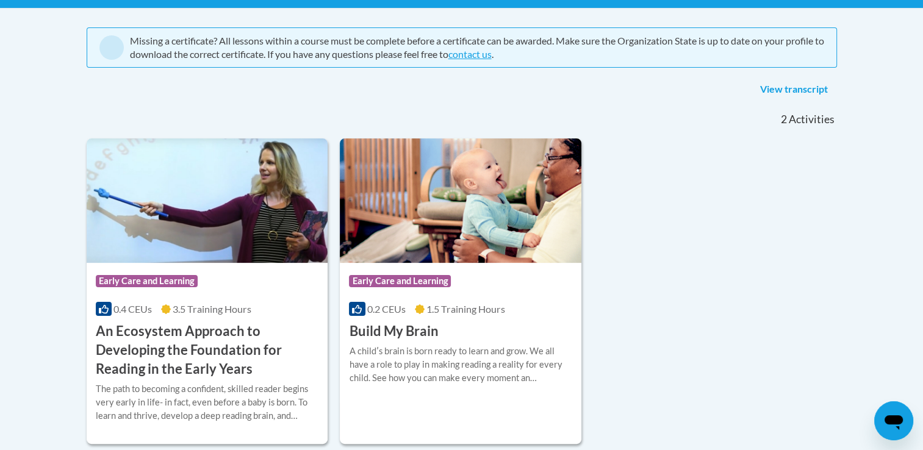
scroll to position [249, 0]
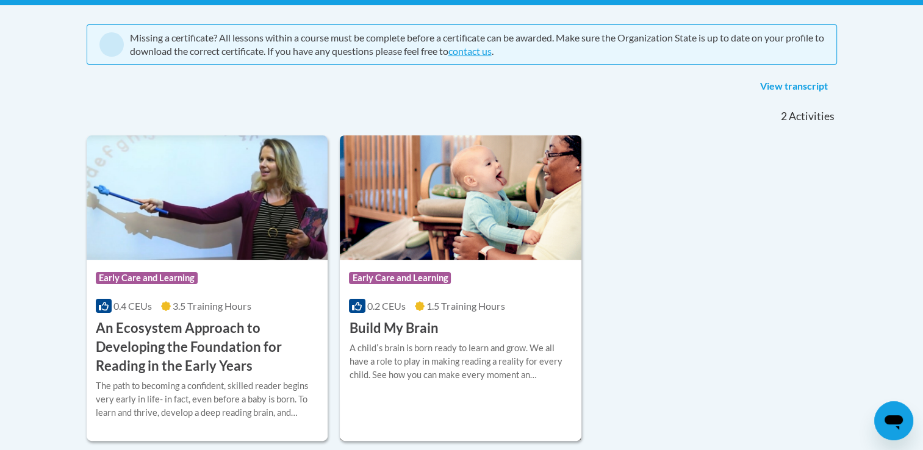
click at [432, 313] on div "Course Category: Early Care and Learning 0.2 CEUs 1.5 Training Hours COURSE Bui…" at bounding box center [461, 299] width 242 height 78
